Goal: Task Accomplishment & Management: Use online tool/utility

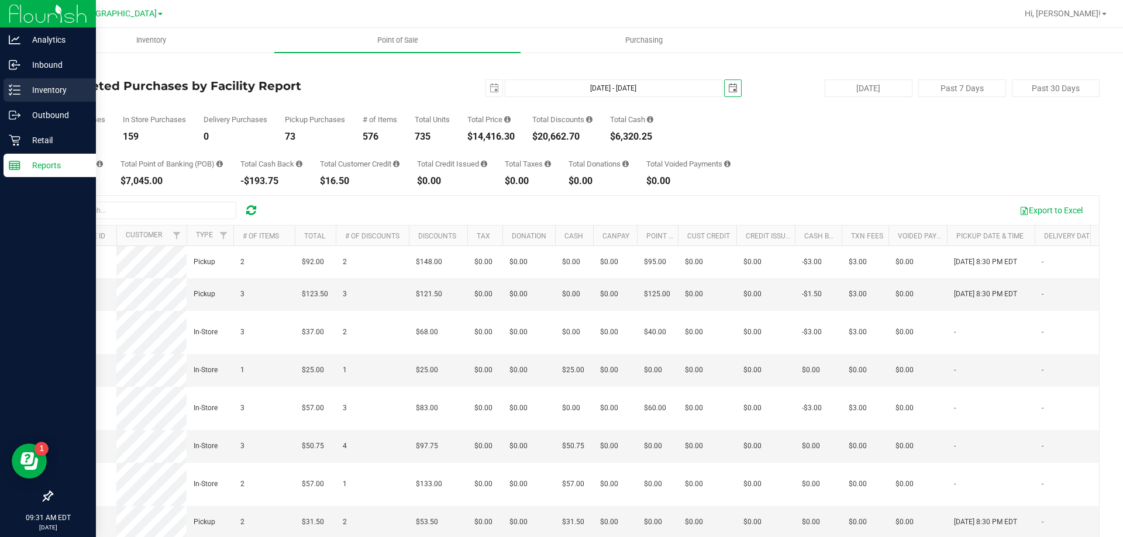
click at [18, 89] on icon at bounding box center [15, 90] width 12 height 12
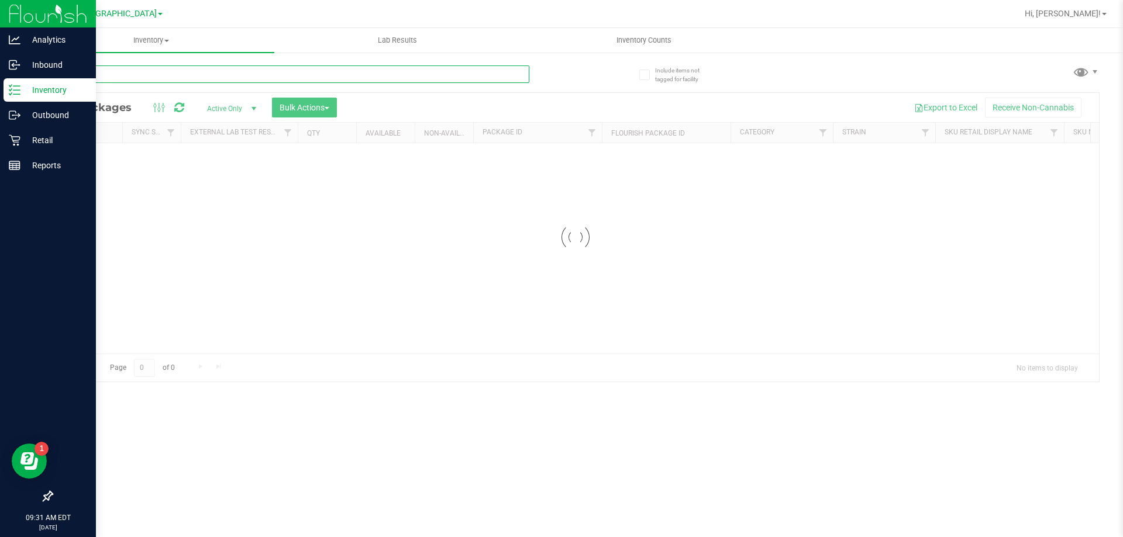
click at [379, 70] on input "text" at bounding box center [290, 74] width 478 height 18
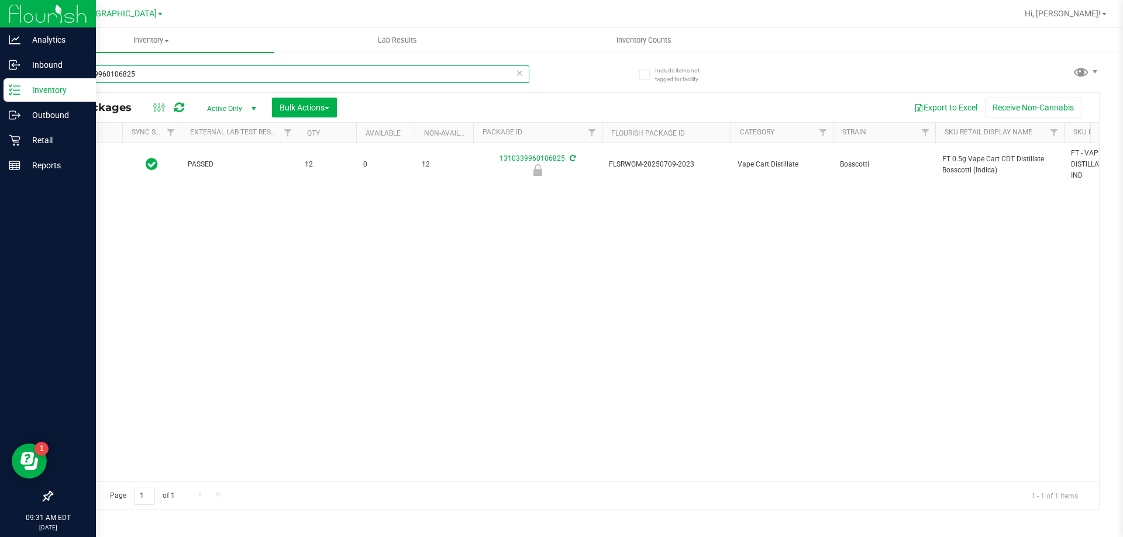
type input "1310339960106825"
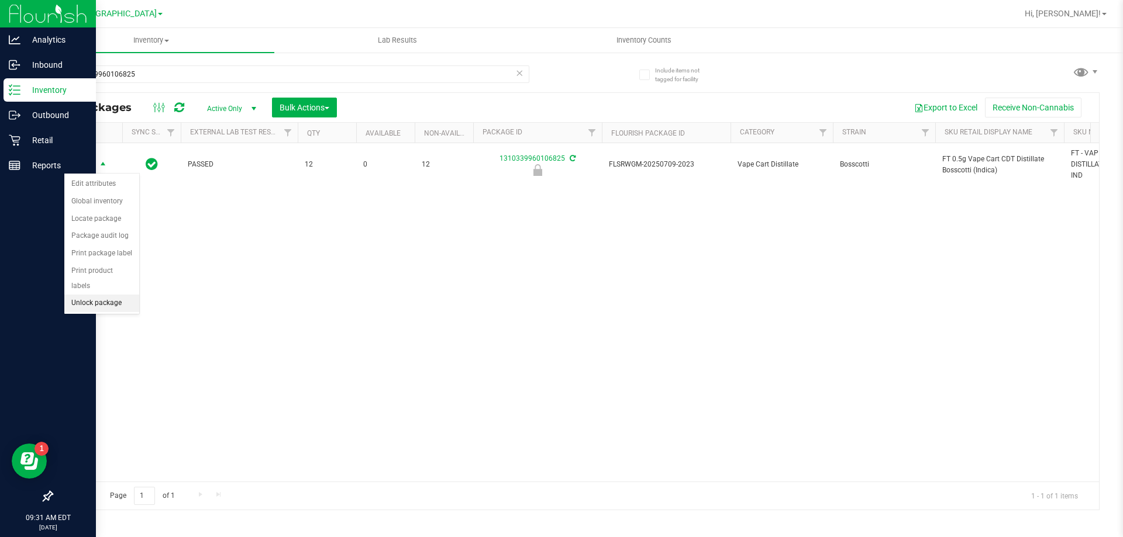
click at [96, 295] on li "Unlock package" at bounding box center [101, 304] width 75 height 18
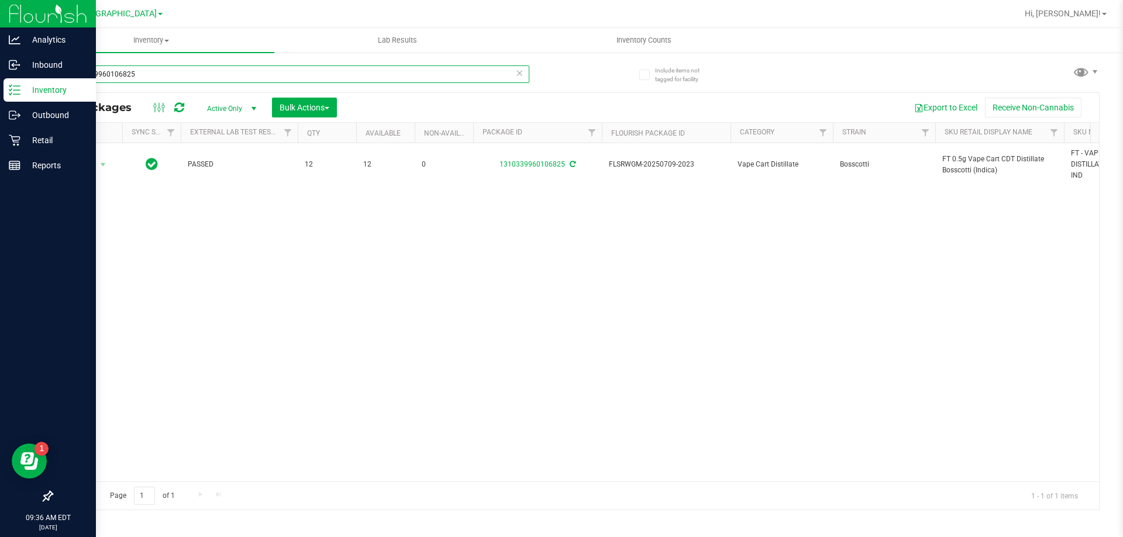
click at [333, 72] on input "1310339960106825" at bounding box center [290, 74] width 478 height 18
type input "6717100814955512"
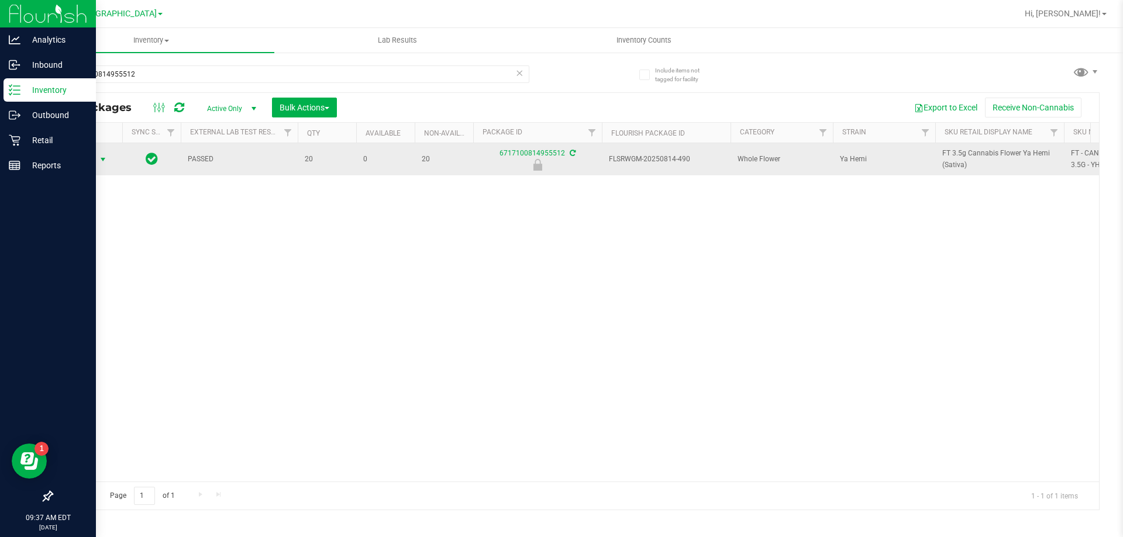
click at [96, 165] on span "select" at bounding box center [103, 159] width 15 height 16
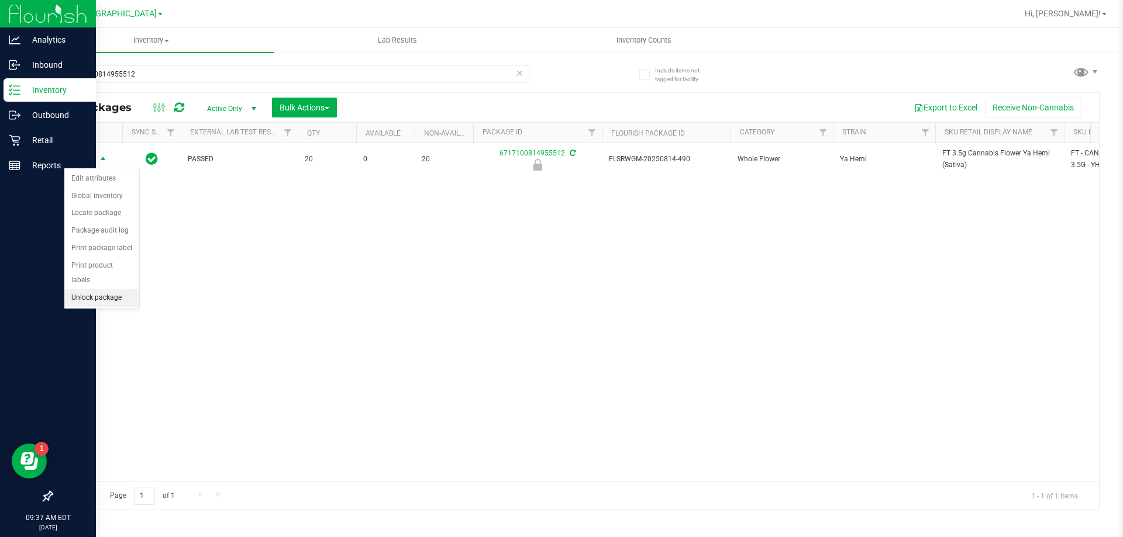
click at [105, 289] on li "Unlock package" at bounding box center [101, 298] width 75 height 18
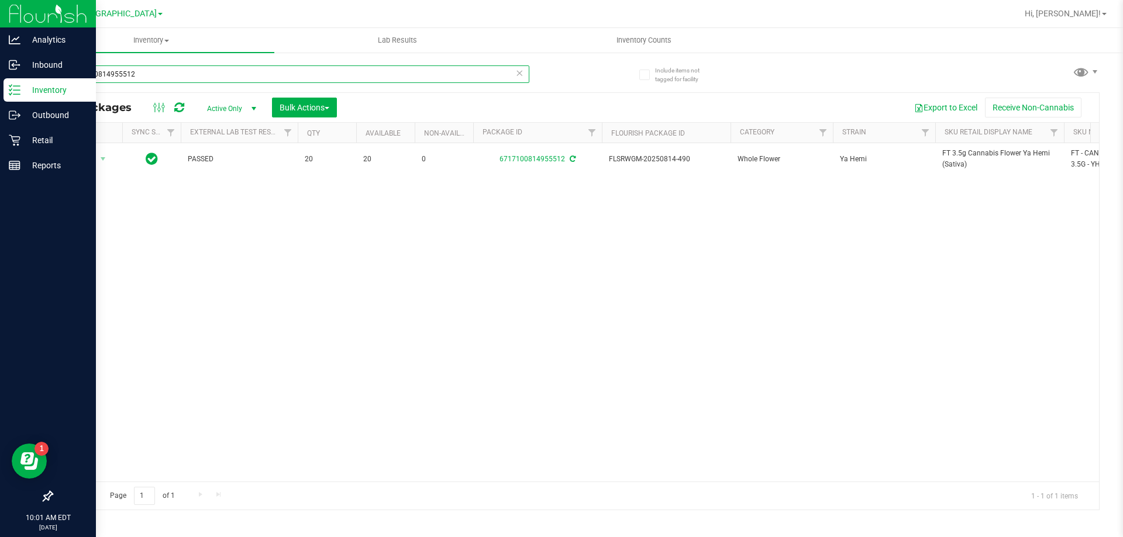
click at [324, 77] on input "6717100814955512" at bounding box center [290, 74] width 478 height 18
type input "6419454562478866"
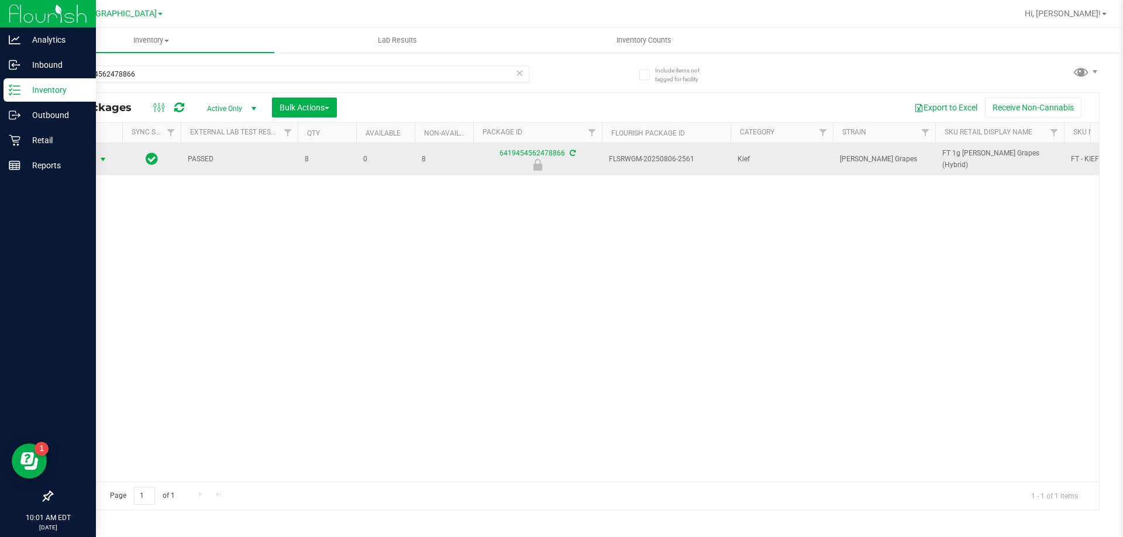
click at [89, 160] on span "Action" at bounding box center [80, 159] width 32 height 16
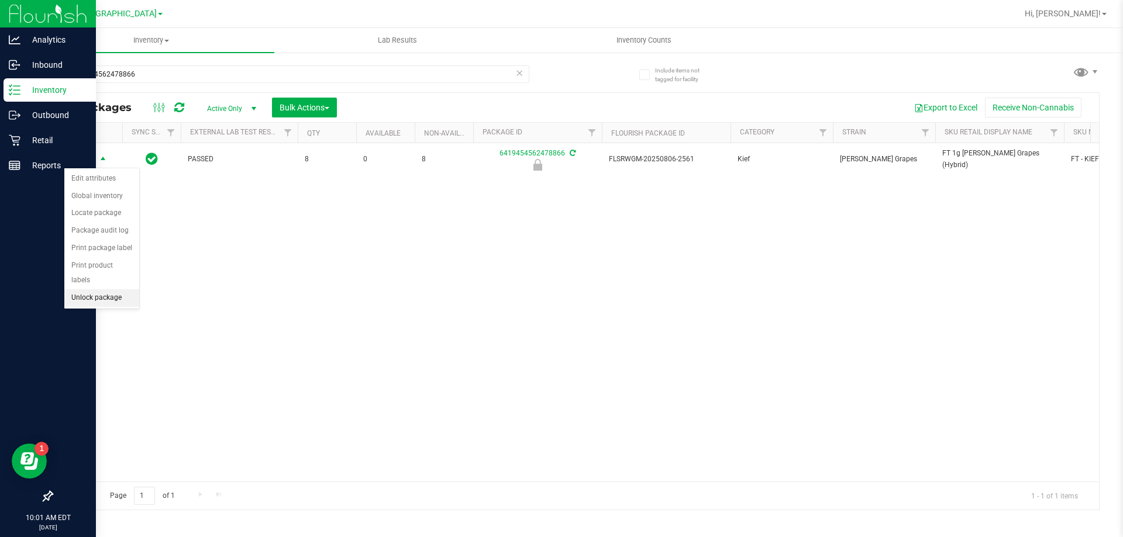
click at [88, 289] on li "Unlock package" at bounding box center [101, 298] width 75 height 18
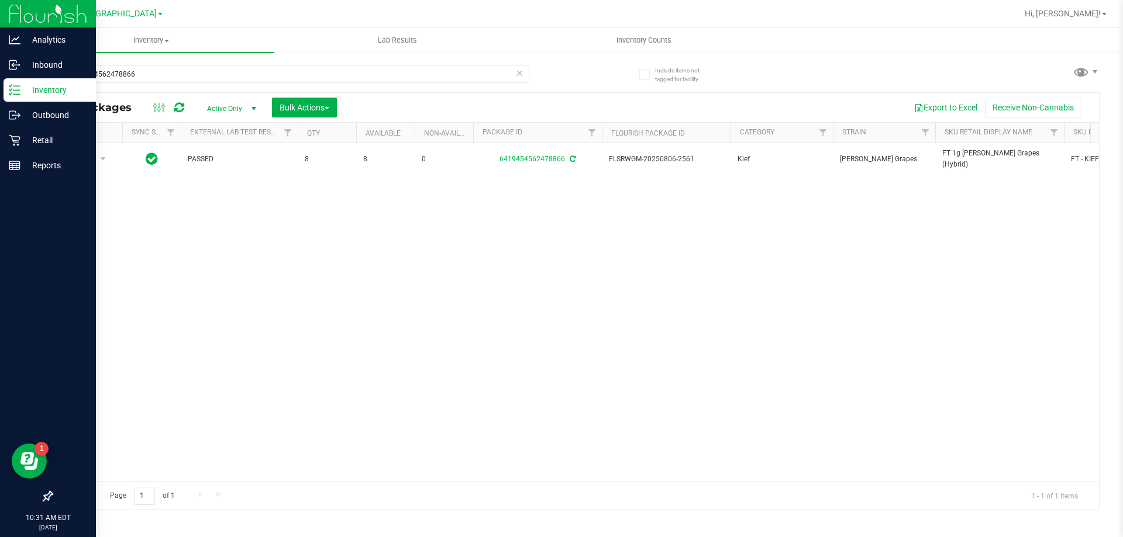
click at [186, 64] on div "6419454562478866" at bounding box center [313, 73] width 524 height 37
click at [185, 64] on div "6419454562478866" at bounding box center [313, 73] width 524 height 37
click at [181, 69] on input "6419454562478866" at bounding box center [290, 74] width 478 height 18
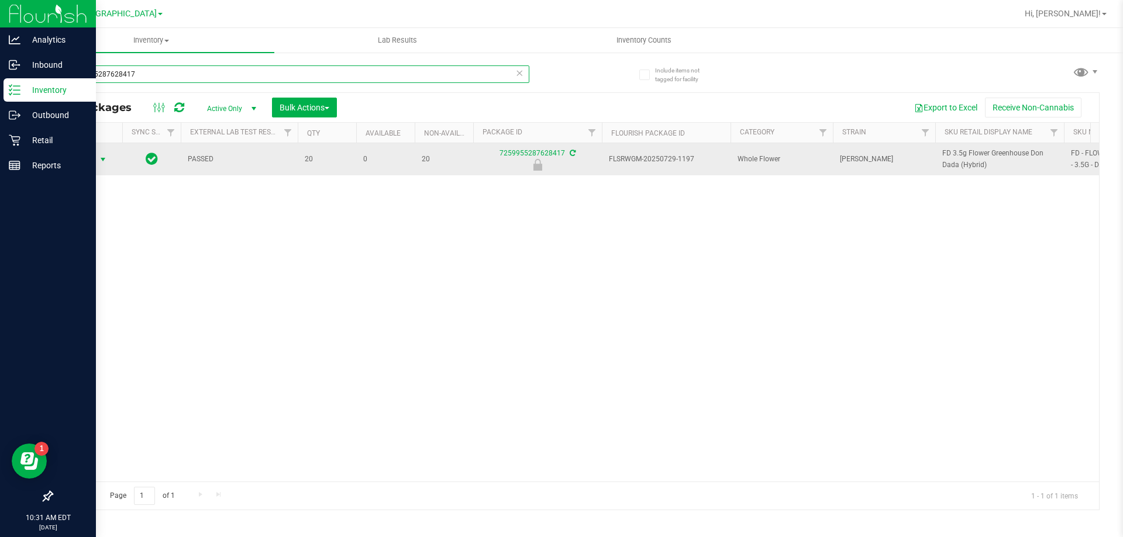
type input "7259955287628417"
click at [97, 156] on span "select" at bounding box center [103, 159] width 15 height 16
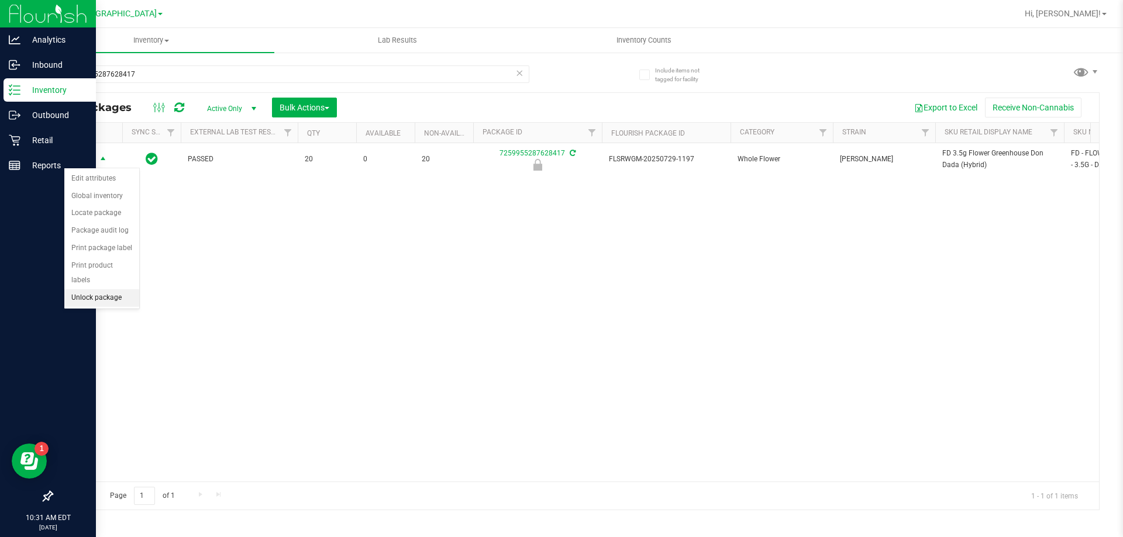
click at [104, 289] on li "Unlock package" at bounding box center [101, 298] width 75 height 18
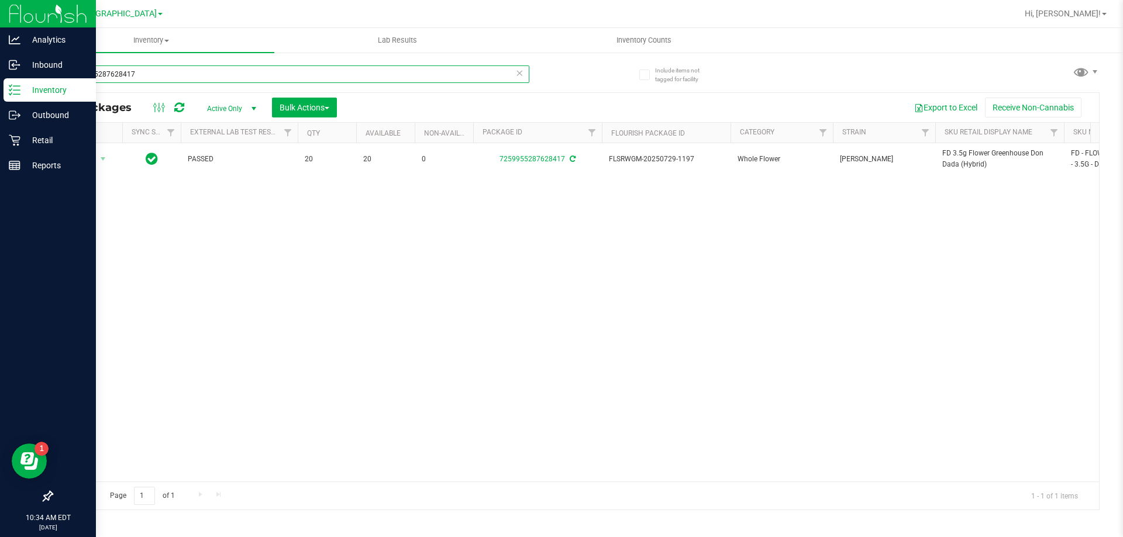
click at [426, 77] on input "7259955287628417" at bounding box center [290, 74] width 478 height 18
type input "9289351800558027"
click at [98, 160] on span "select" at bounding box center [102, 159] width 9 height 9
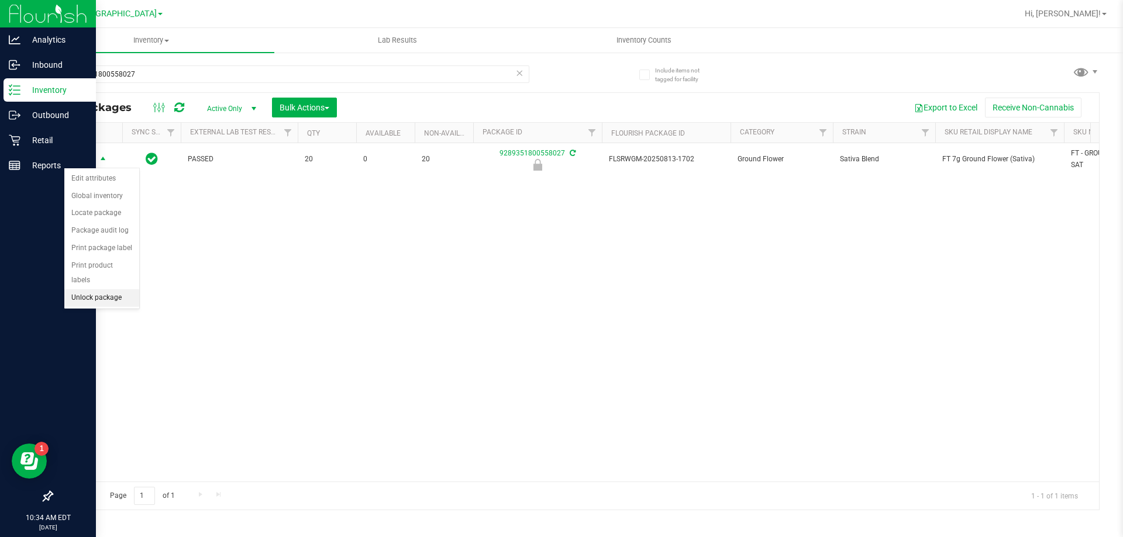
click at [74, 289] on li "Unlock package" at bounding box center [101, 298] width 75 height 18
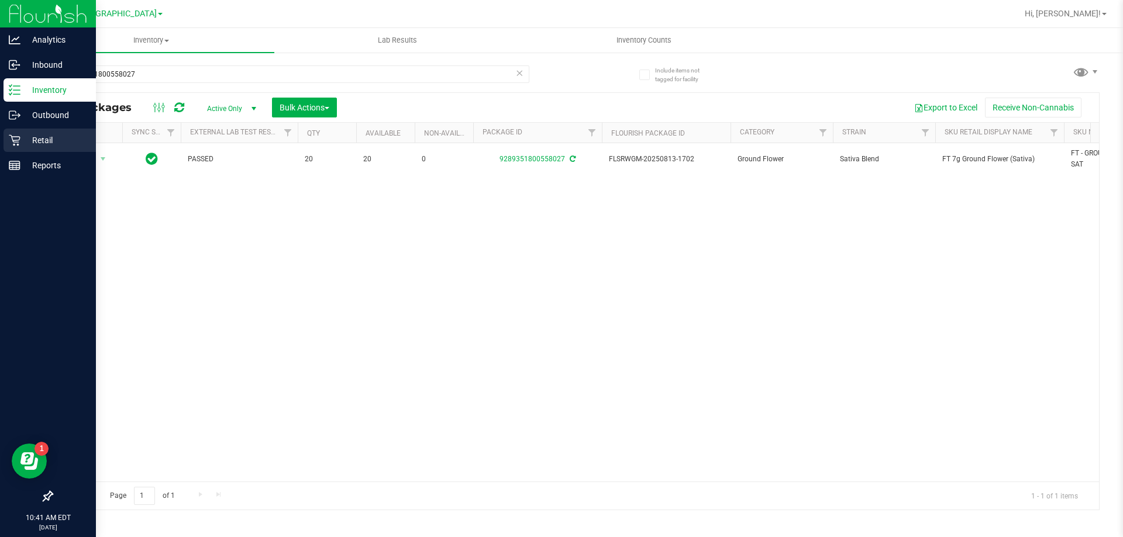
click at [8, 144] on div "Retail" at bounding box center [50, 140] width 92 height 23
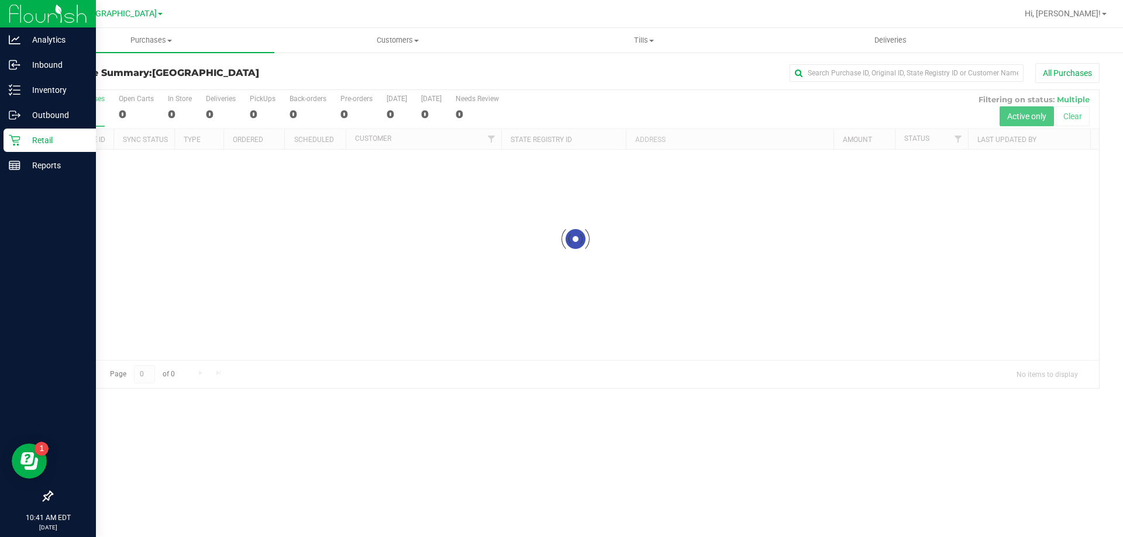
click at [653, 54] on div "Purchase Summary: [GEOGRAPHIC_DATA] All Purchases Loading... All Purchases 0 Op…" at bounding box center [575, 225] width 1095 height 349
click at [655, 45] on span "Tills" at bounding box center [643, 40] width 245 height 11
click at [626, 68] on li "Manage tills" at bounding box center [643, 71] width 246 height 14
